Goal: Navigation & Orientation: Find specific page/section

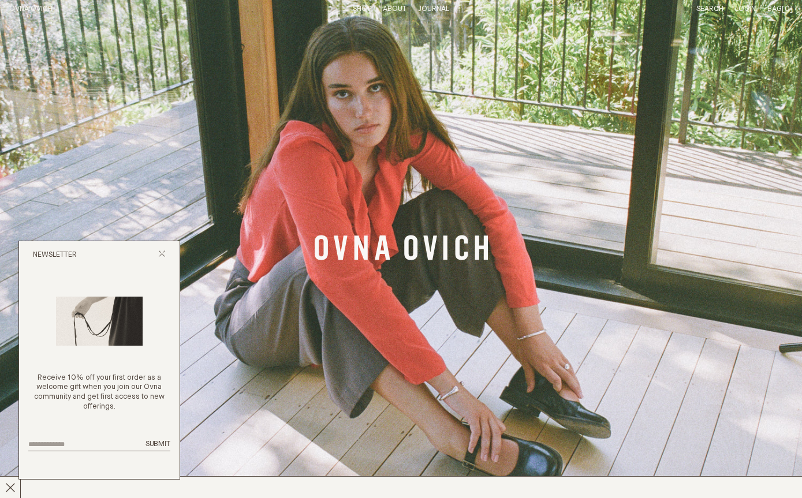
click at [181, 252] on link "Banner Link" at bounding box center [401, 249] width 802 height 498
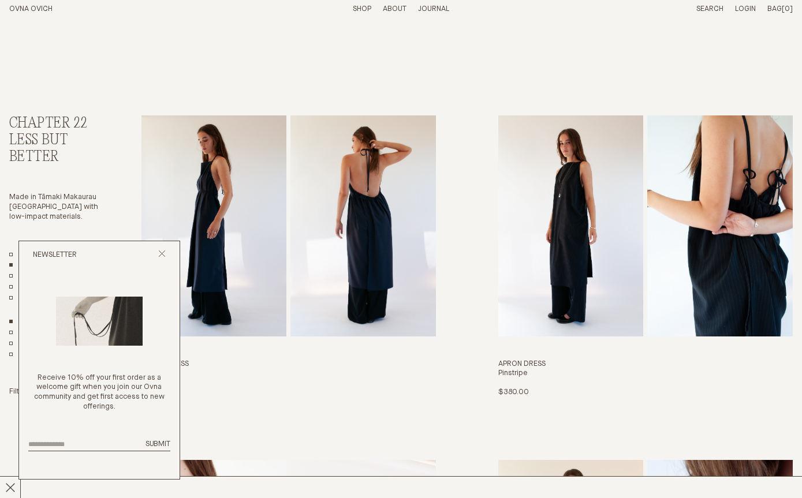
click at [165, 257] on icon "Close popup" at bounding box center [162, 254] width 8 height 8
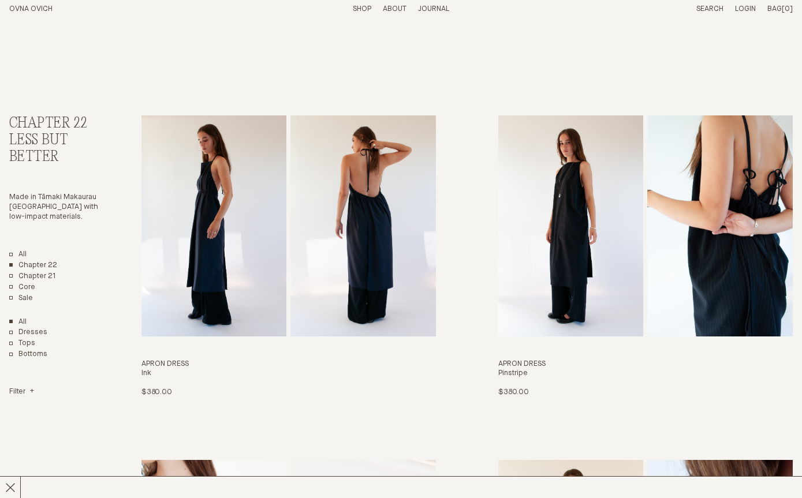
click at [362, 9] on link "Shop" at bounding box center [362, 9] width 18 height 8
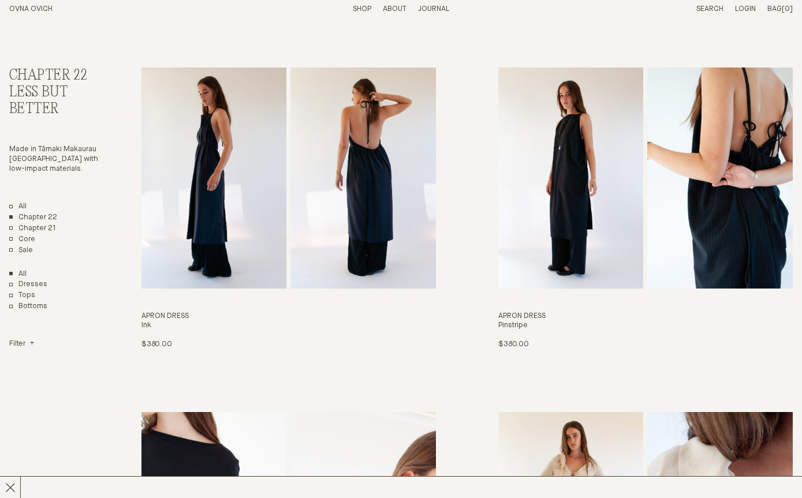
scroll to position [48, 0]
click at [16, 202] on link "All" at bounding box center [17, 207] width 17 height 10
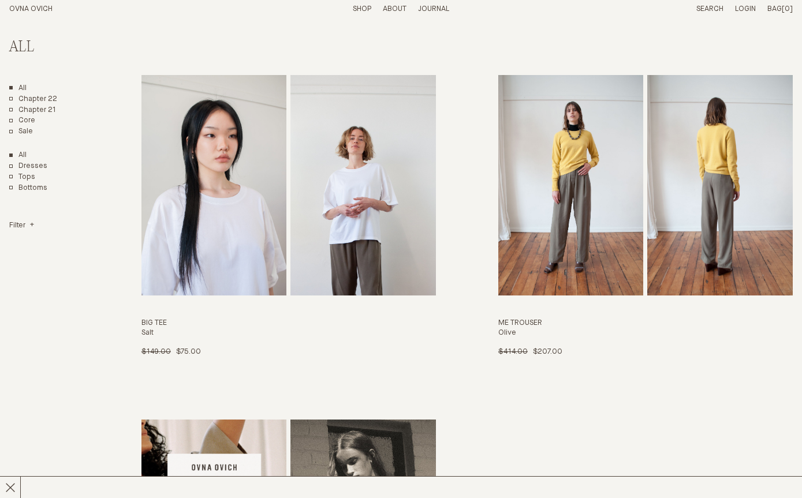
scroll to position [5900, 0]
